Goal: Navigation & Orientation: Find specific page/section

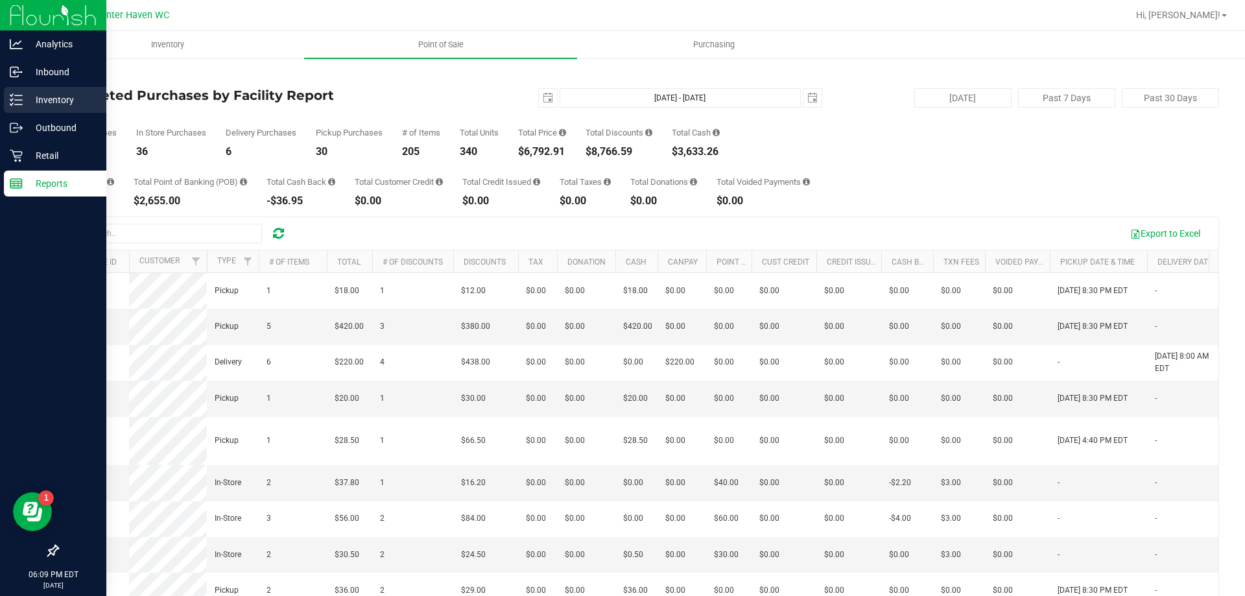
click at [49, 100] on p "Inventory" at bounding box center [62, 100] width 78 height 16
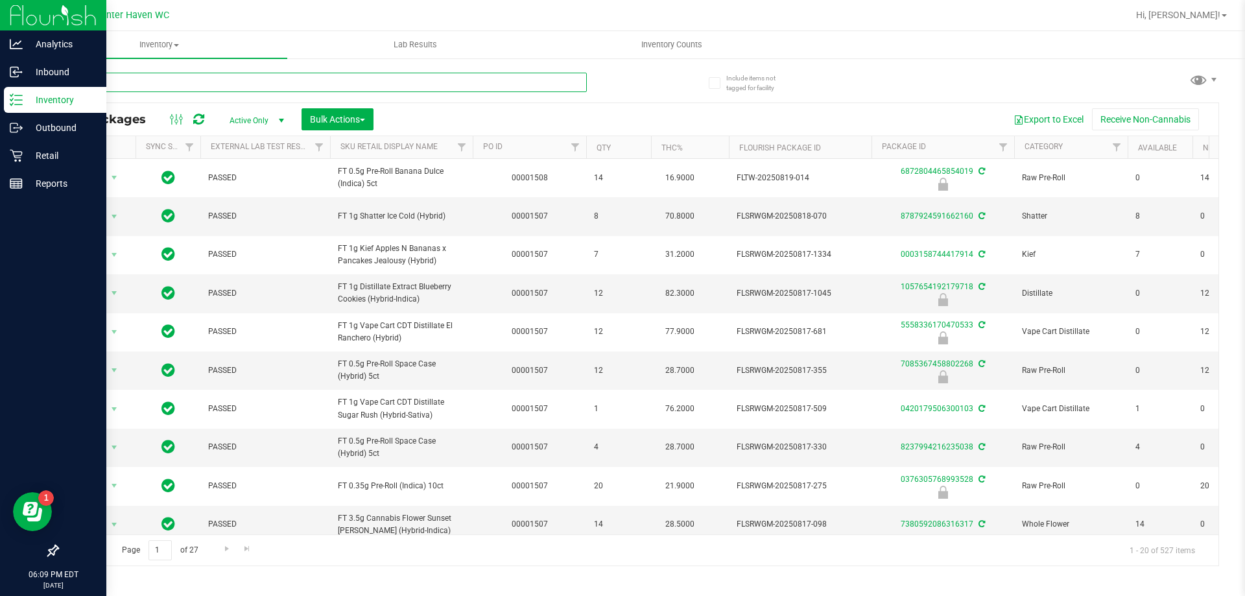
click at [202, 85] on input "text" at bounding box center [322, 82] width 530 height 19
type input "gsc"
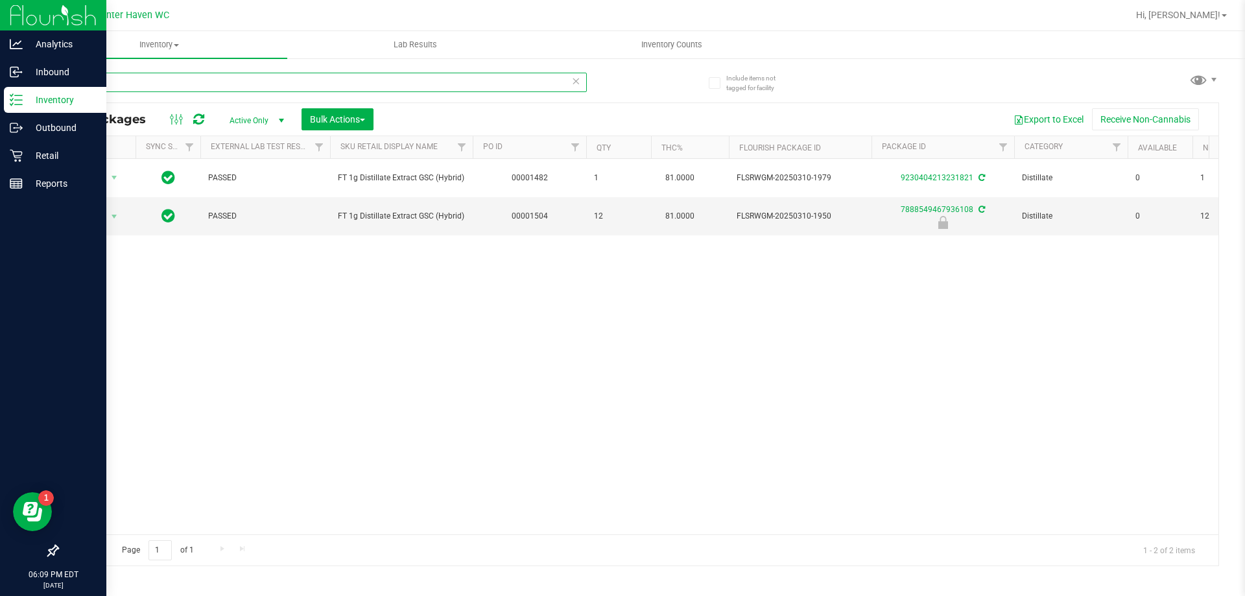
click at [219, 86] on input "gsc" at bounding box center [322, 82] width 530 height 19
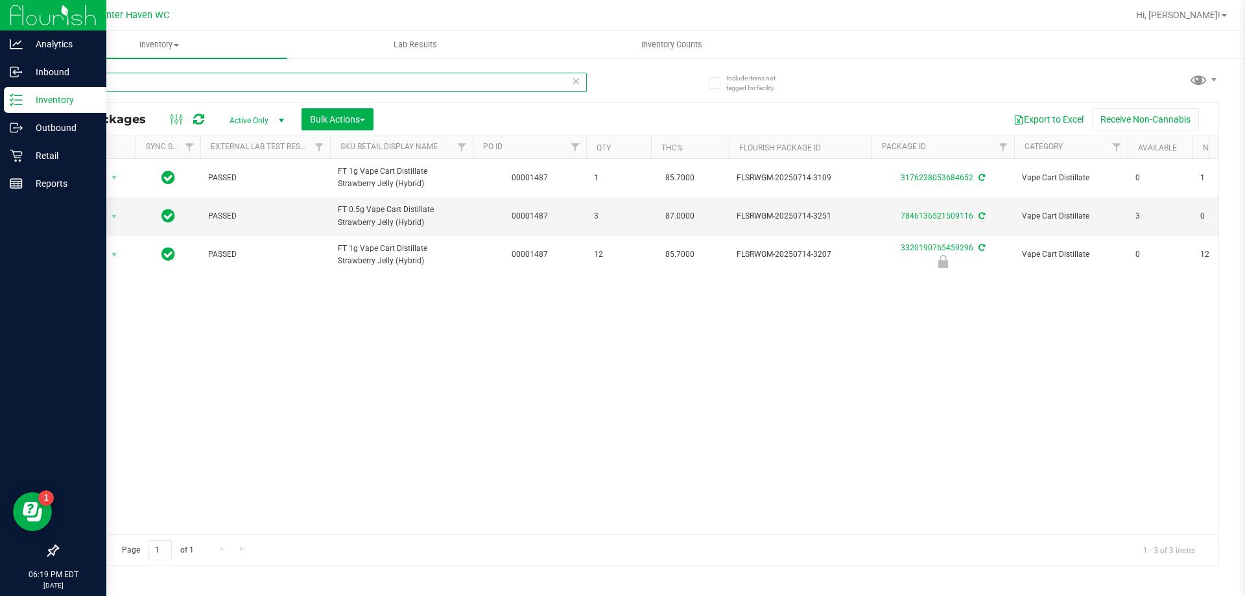
type input "sjy"
click at [58, 154] on p "Retail" at bounding box center [62, 156] width 78 height 16
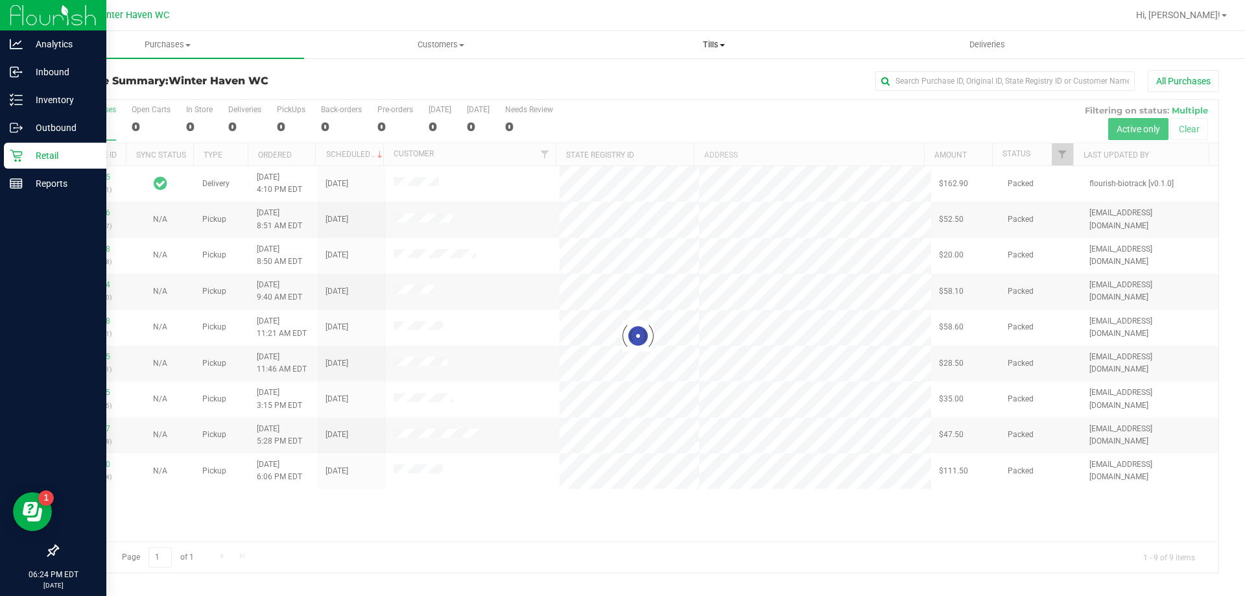
click at [720, 43] on span "Tills" at bounding box center [714, 45] width 272 height 12
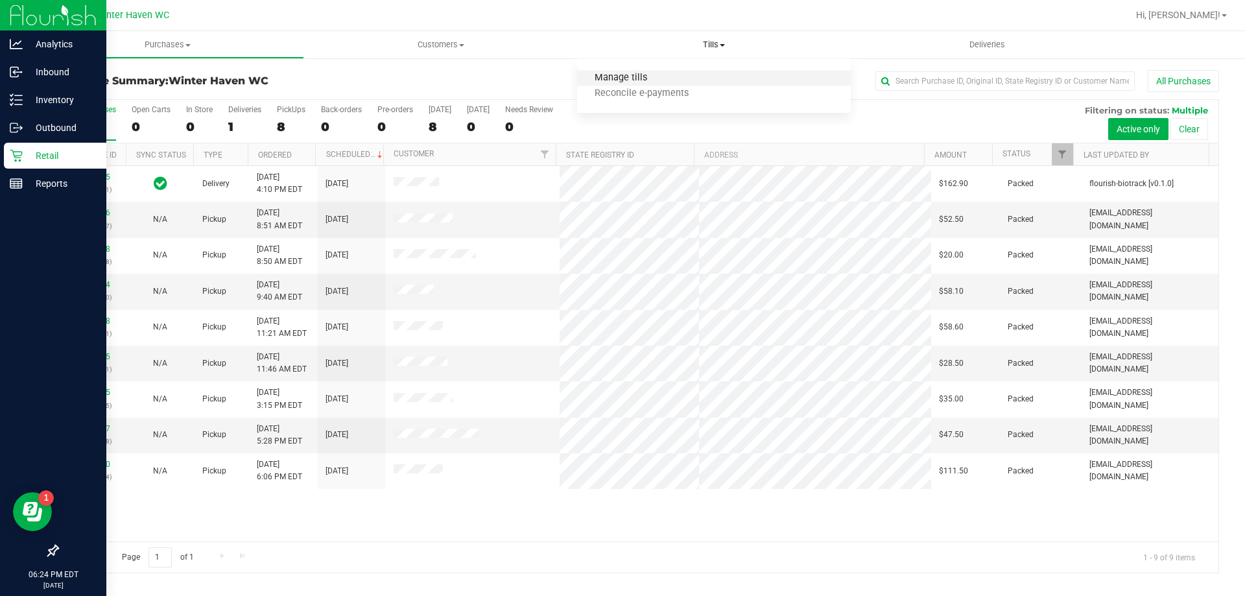
click at [657, 82] on span "Manage tills" at bounding box center [621, 78] width 88 height 11
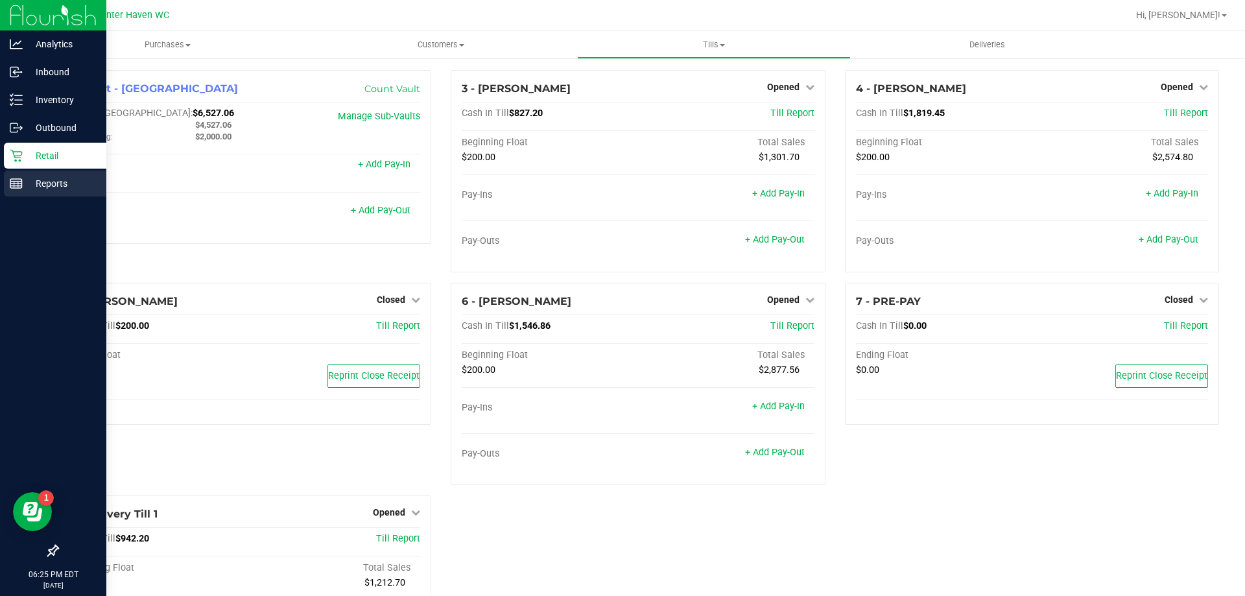
click at [29, 183] on p "Reports" at bounding box center [62, 184] width 78 height 16
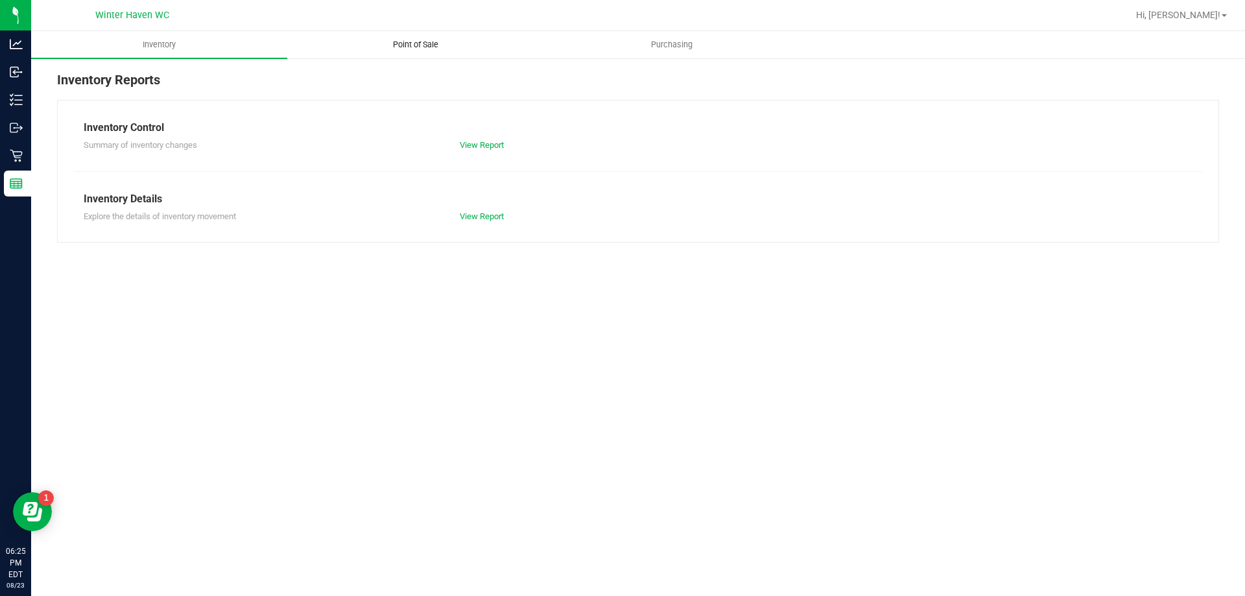
click at [436, 46] on span "Point of Sale" at bounding box center [415, 45] width 80 height 12
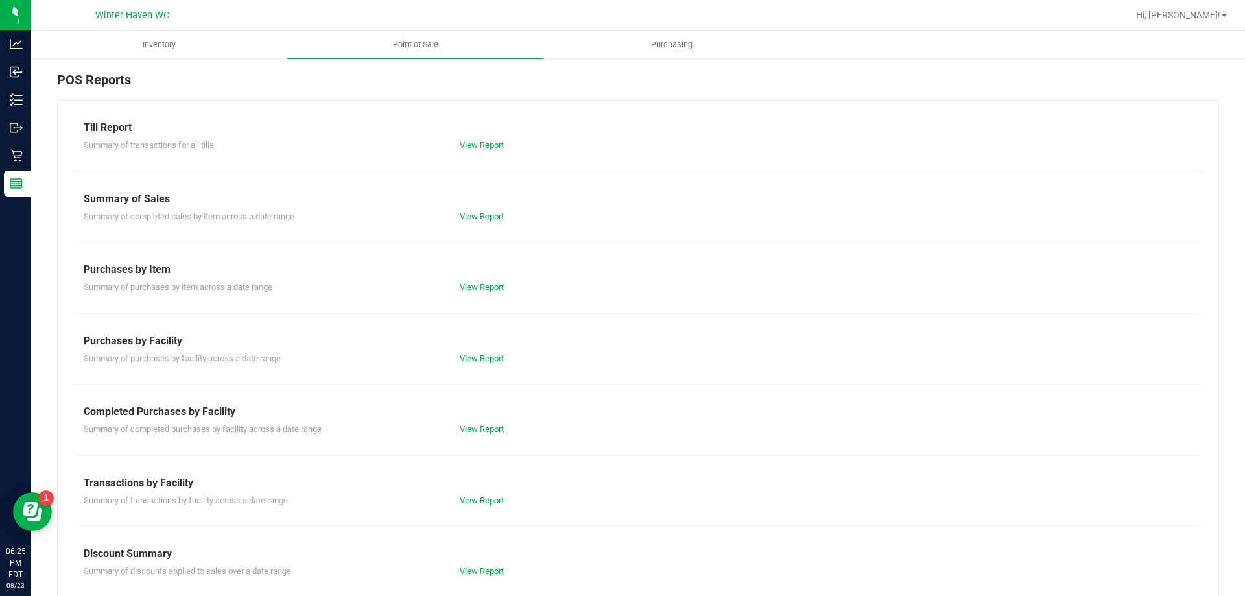
click at [482, 427] on link "View Report" at bounding box center [482, 429] width 44 height 10
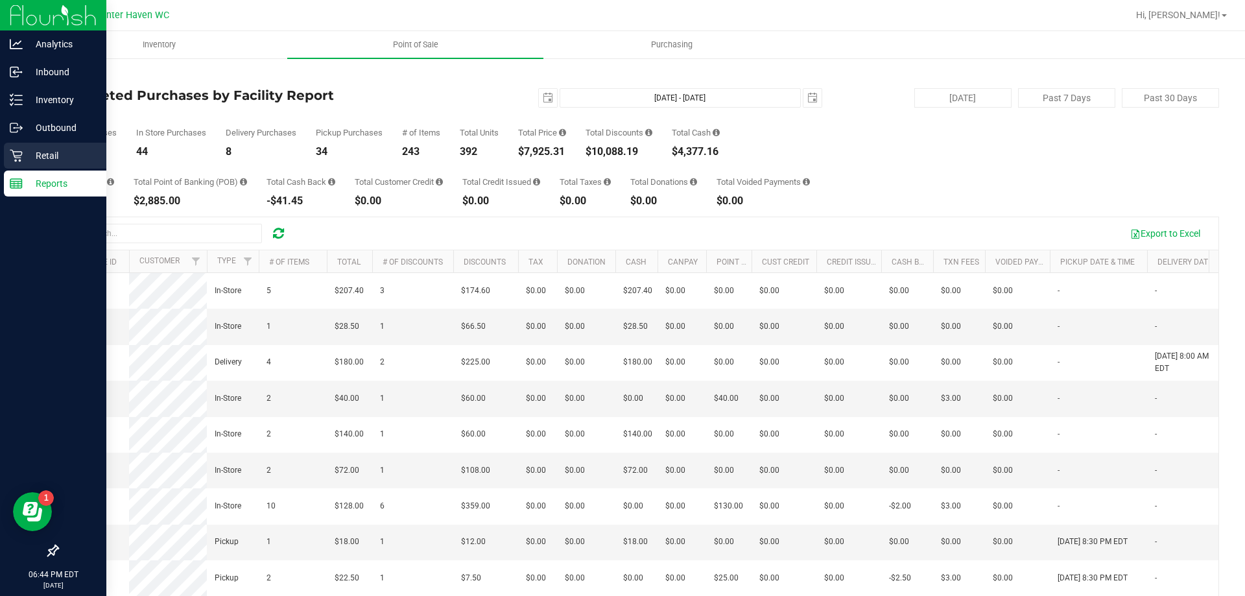
click at [39, 154] on p "Retail" at bounding box center [62, 156] width 78 height 16
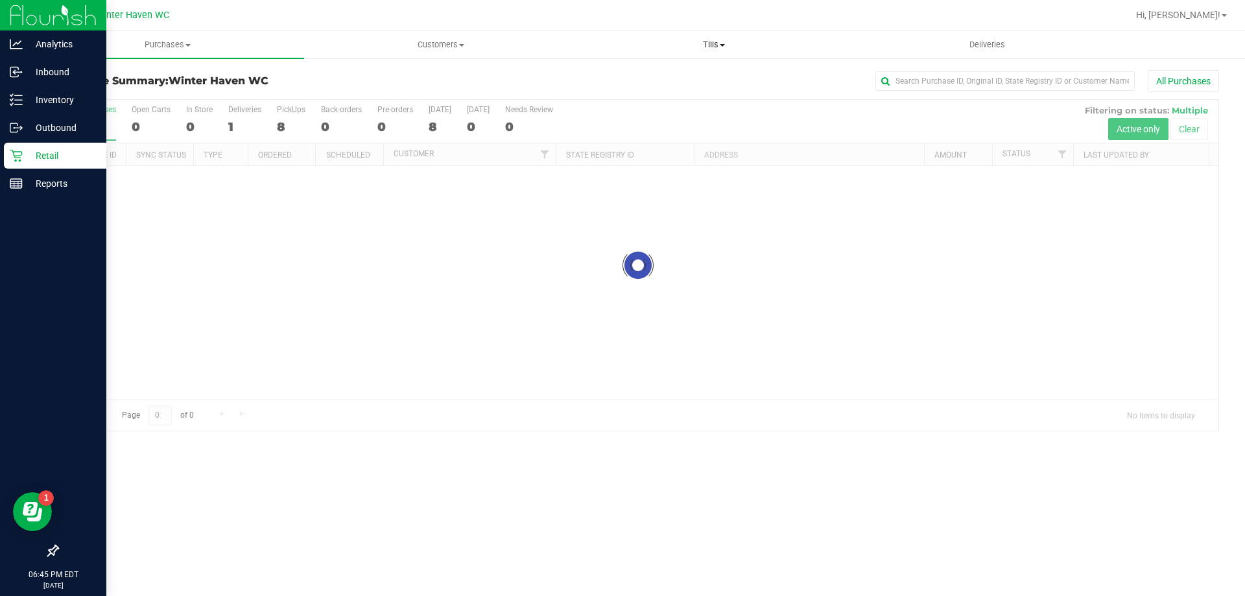
click at [720, 44] on span "Tills" at bounding box center [714, 45] width 272 height 12
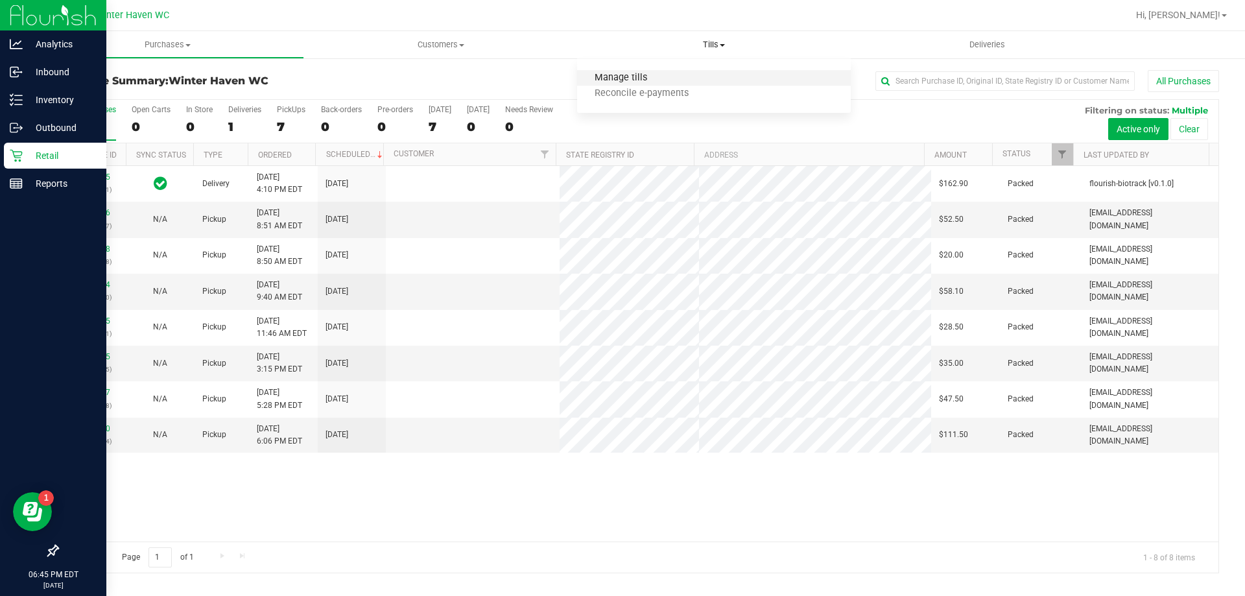
click at [640, 82] on span "Manage tills" at bounding box center [621, 78] width 88 height 11
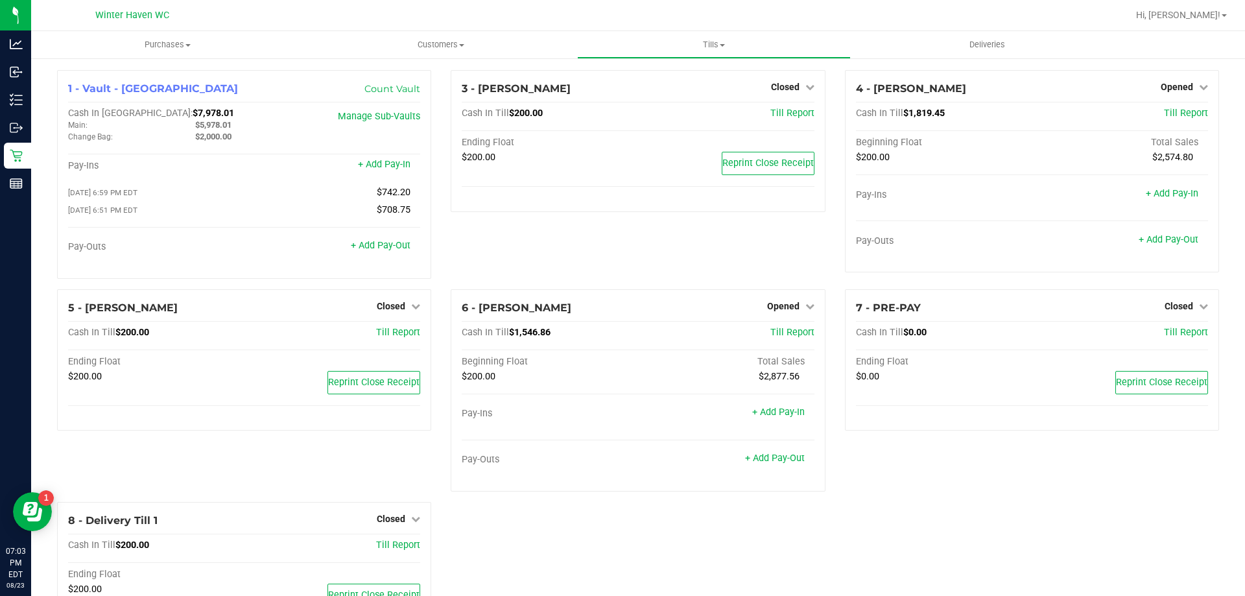
click at [586, 237] on div "3 - JAMES-BROWN Closed Open Till Cash In Till $200.00 Till Report Ending Float …" at bounding box center [638, 179] width 394 height 219
